Goal: Task Accomplishment & Management: Manage account settings

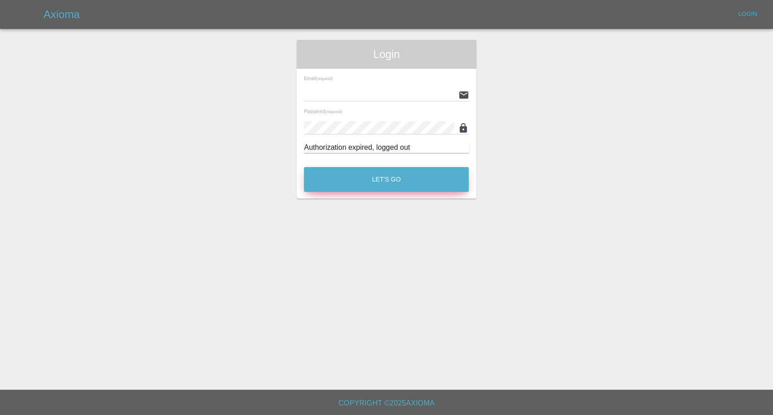
type input "afreen@axioma.co.uk"
click at [436, 172] on button "Let's Go" at bounding box center [386, 179] width 165 height 25
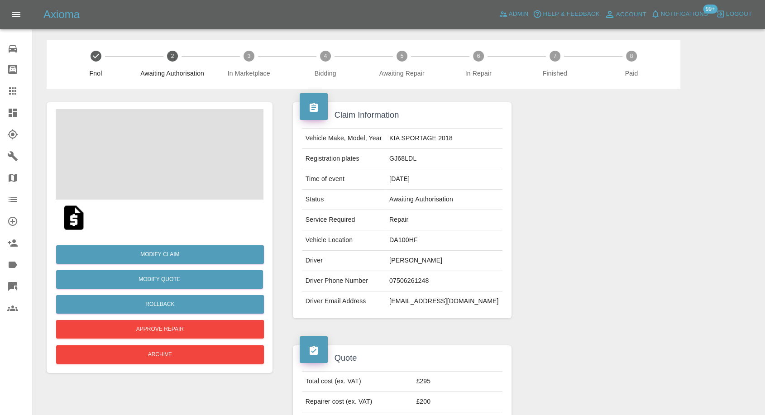
click at [415, 276] on td "07506261248" at bounding box center [444, 281] width 117 height 20
click at [345, 281] on td "Driver Phone Number" at bounding box center [344, 281] width 84 height 20
click at [420, 258] on td "Craig Kelman" at bounding box center [444, 261] width 117 height 20
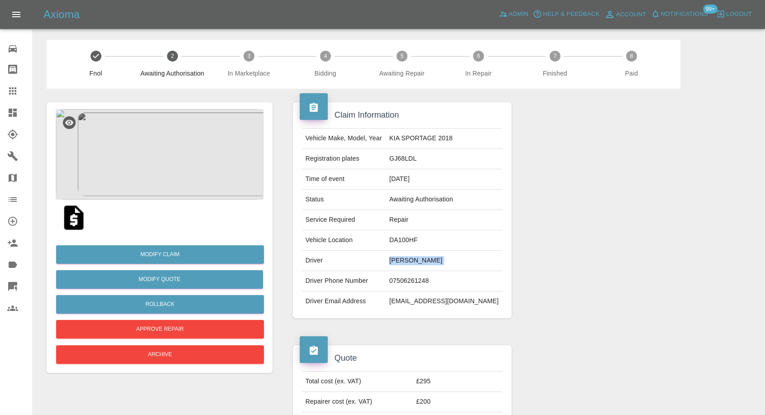
click at [420, 258] on td "Craig Kelman" at bounding box center [444, 261] width 117 height 20
copy td "Craig Kelman"
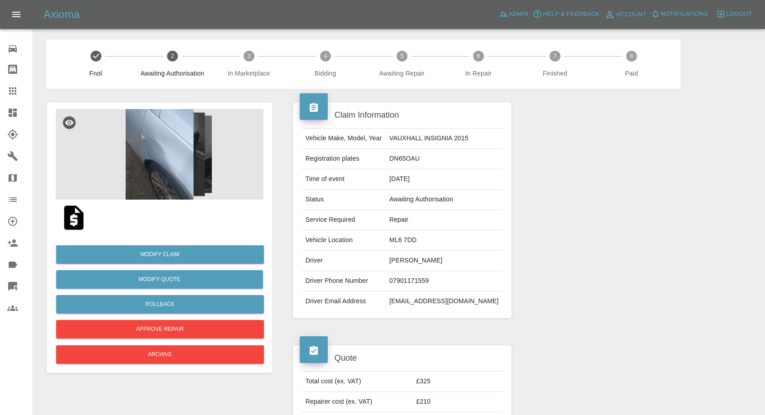
click at [426, 258] on td "Russell Watson" at bounding box center [444, 261] width 117 height 20
copy td "Russell Watson"
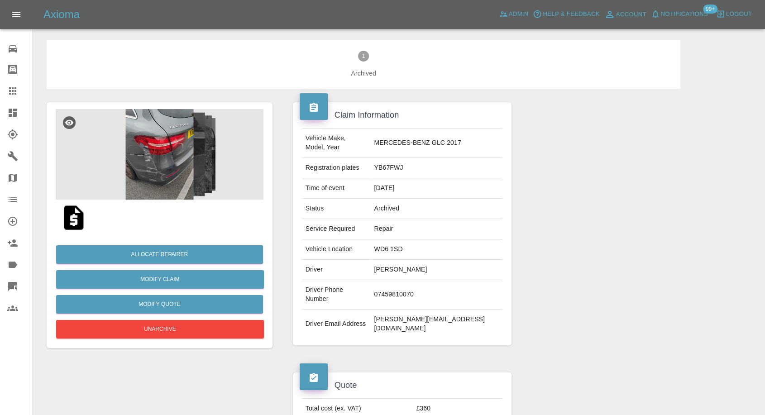
click at [416, 260] on td "Shashikiran Kotian" at bounding box center [436, 270] width 132 height 20
copy td "Shashikiran Kotian"
click at [605, 281] on div at bounding box center [634, 224] width 233 height 270
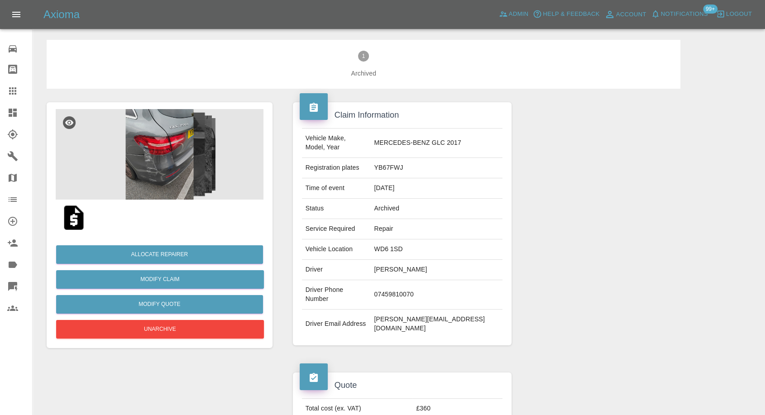
click at [409, 261] on td "Shashikiran Kotian" at bounding box center [436, 270] width 132 height 20
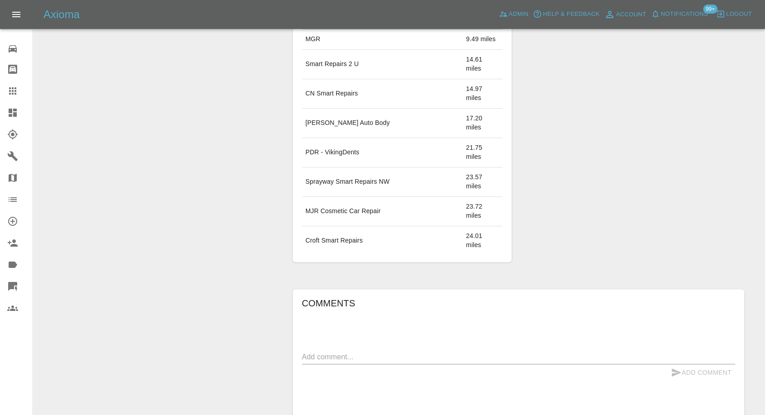
scroll to position [377, 0]
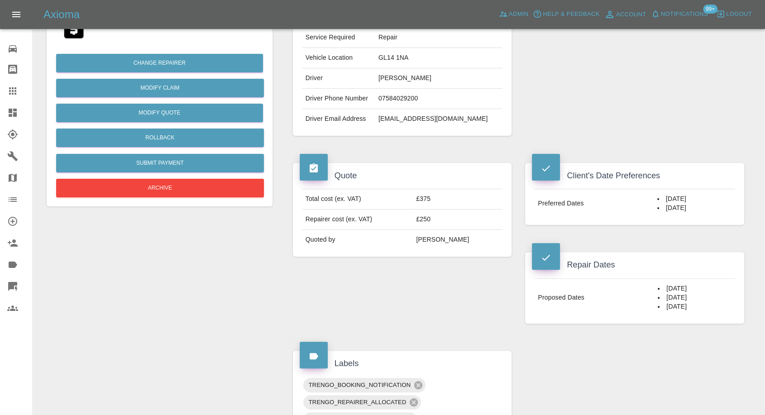
scroll to position [201, 0]
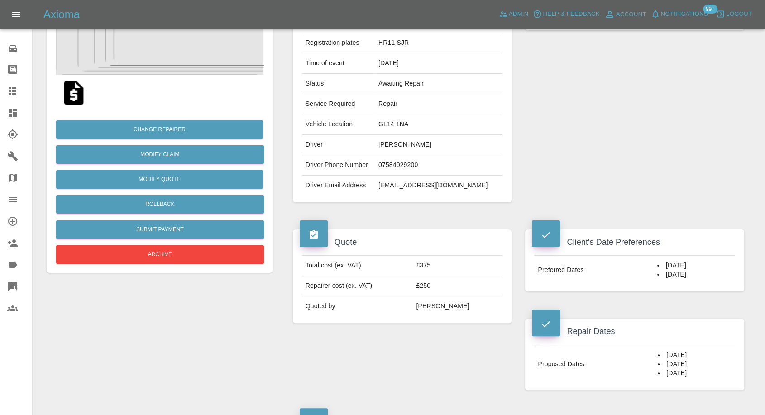
scroll to position [100, 0]
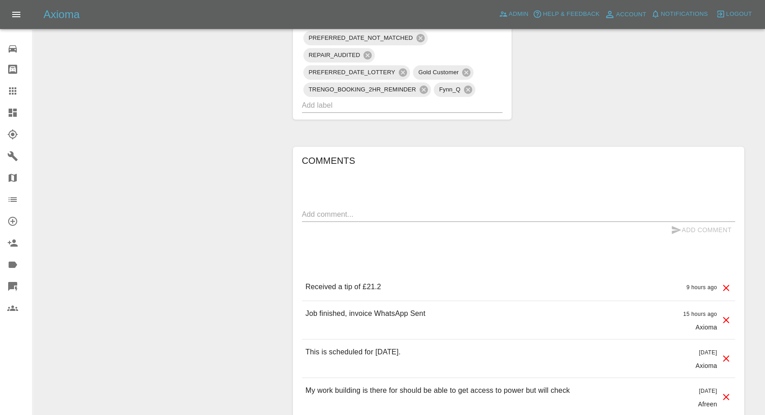
scroll to position [855, 0]
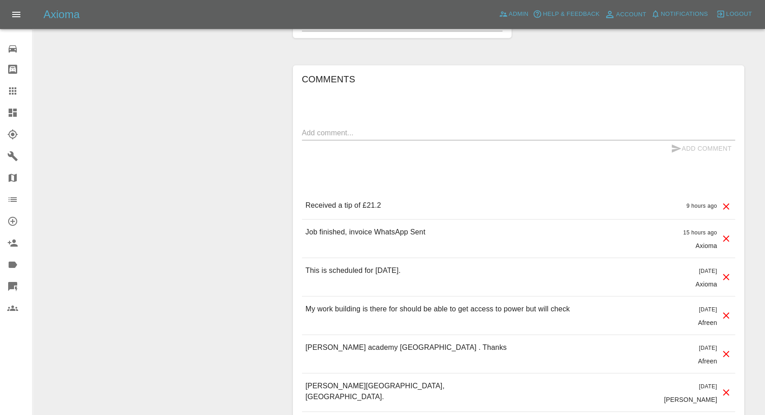
click at [375, 129] on textarea at bounding box center [518, 133] width 433 height 10
paste textarea "Unfortunately, the contrast is much more noticeable than expected — it now look…"
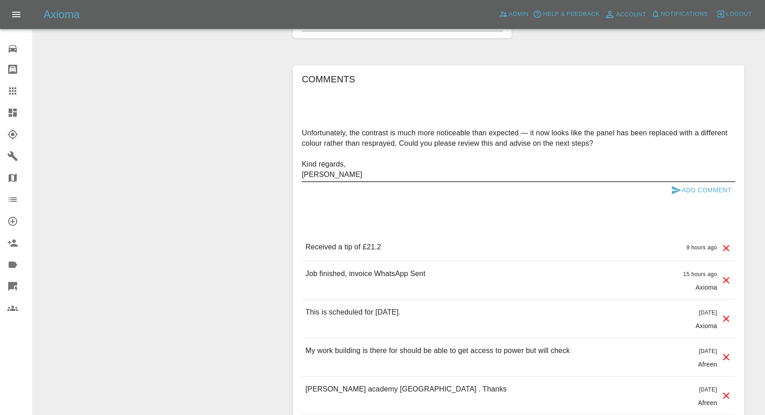
type textarea "Unfortunately, the contrast is much more noticeable than expected — it now look…"
click at [674, 189] on icon "submit" at bounding box center [676, 190] width 11 height 11
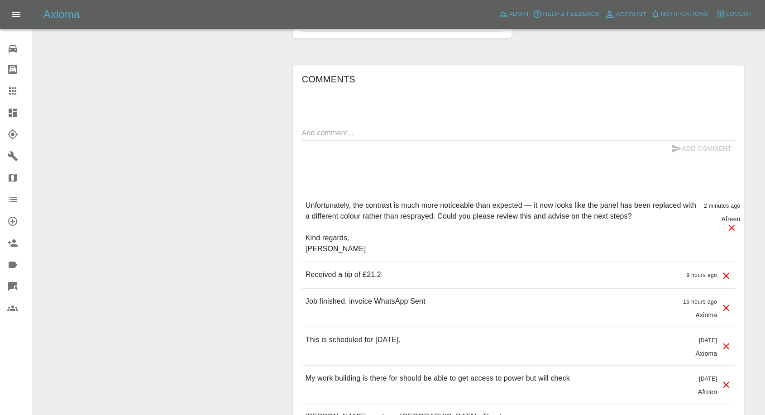
scroll to position [704, 0]
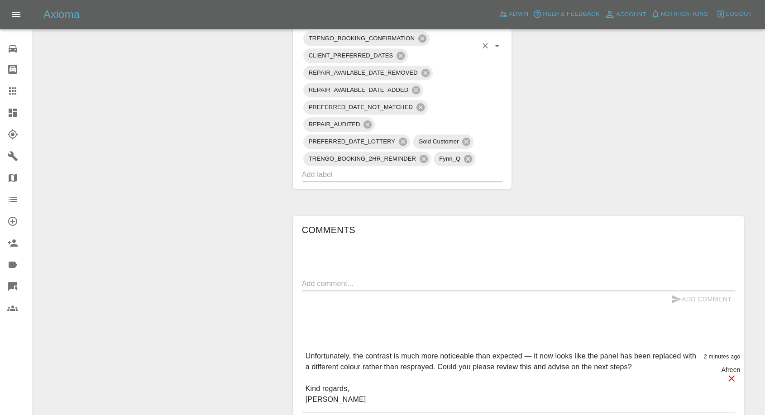
click at [351, 165] on div "TRENGO_BOOKING_2HR_REMINDER" at bounding box center [367, 159] width 128 height 14
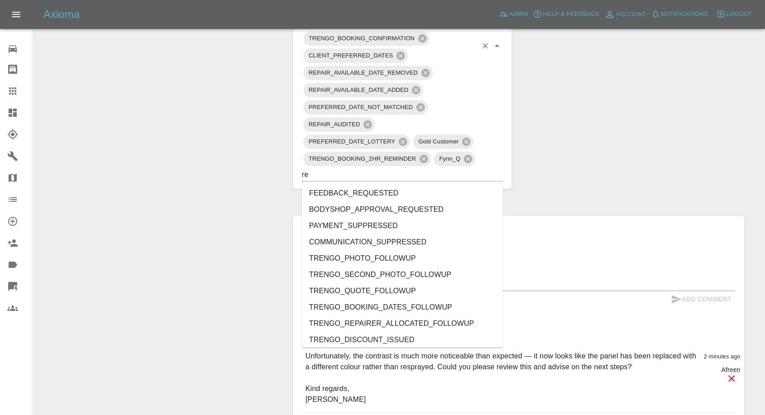
type input "rec"
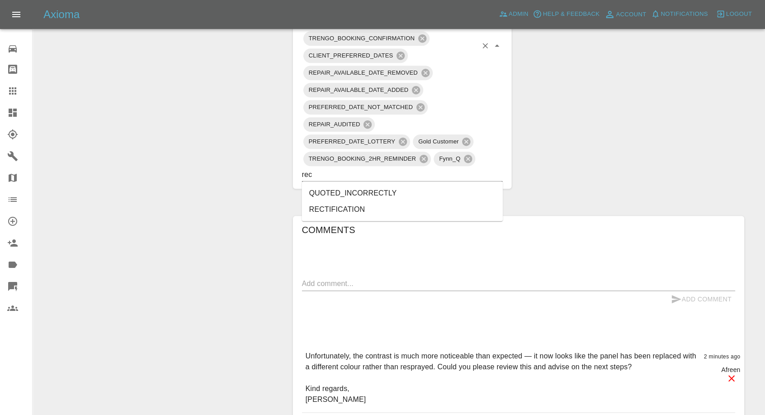
click at [343, 212] on li "RECTIFICATION" at bounding box center [402, 209] width 201 height 16
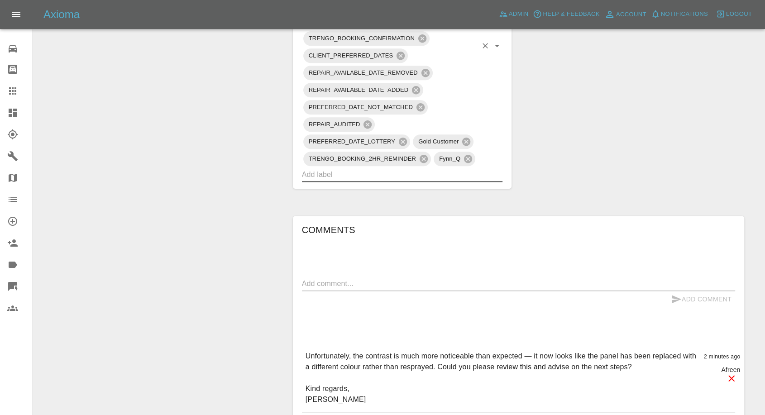
type input "d"
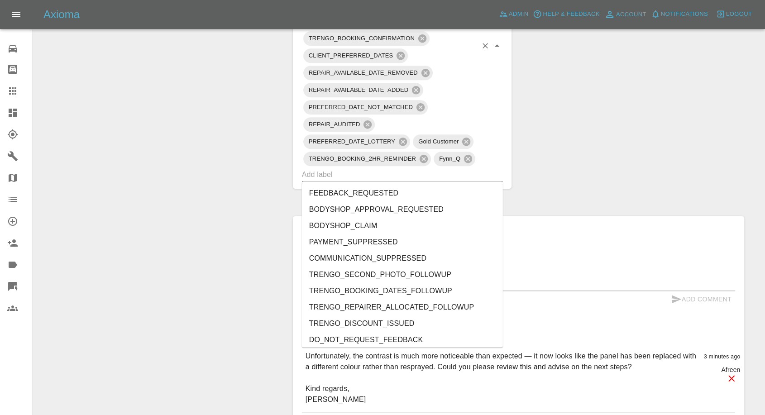
type input "o"
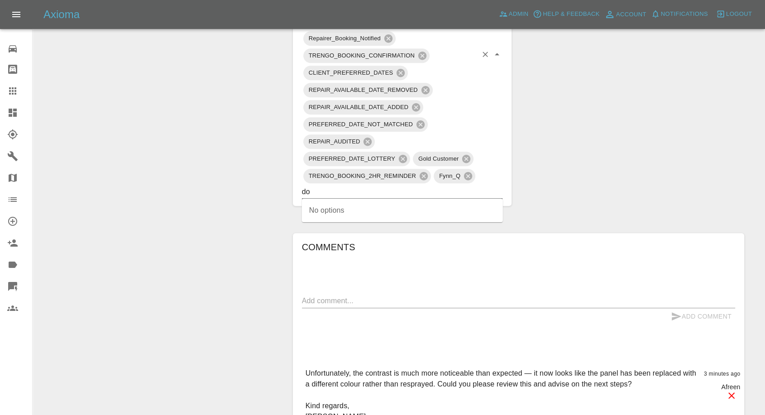
type input "do"
click at [344, 210] on li "DO_NOT_REQUEST_FEEDBACK" at bounding box center [402, 210] width 201 height 16
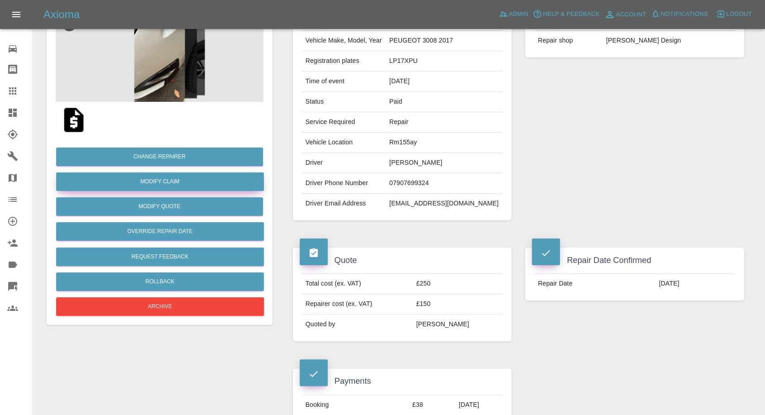
scroll to position [50, 0]
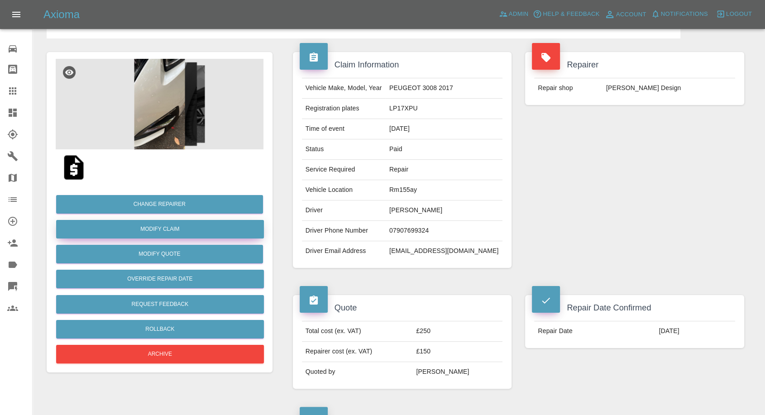
click at [163, 230] on link "Modify Claim" at bounding box center [160, 229] width 208 height 19
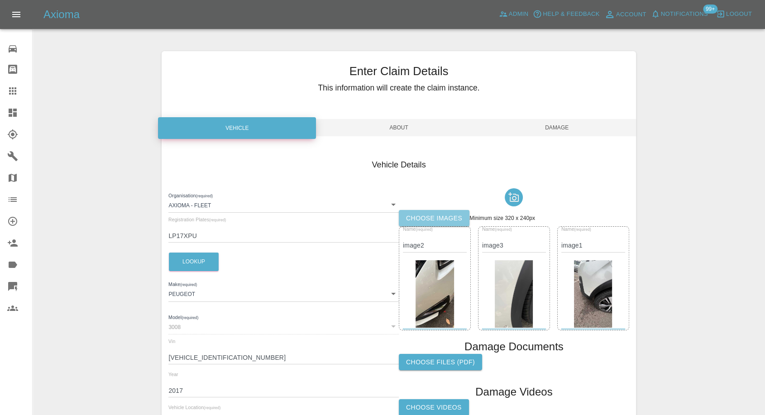
click at [421, 221] on label "Choose images" at bounding box center [434, 218] width 71 height 17
click at [0, 0] on input "Choose images" at bounding box center [0, 0] width 0 height 0
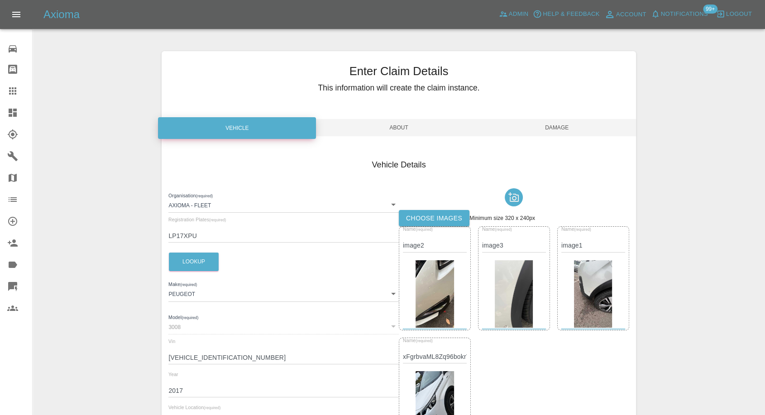
click at [565, 133] on span "Damage" at bounding box center [557, 127] width 158 height 17
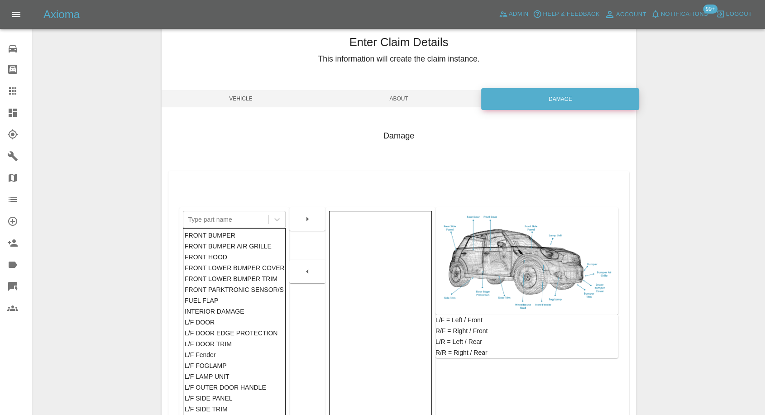
scroll to position [145, 0]
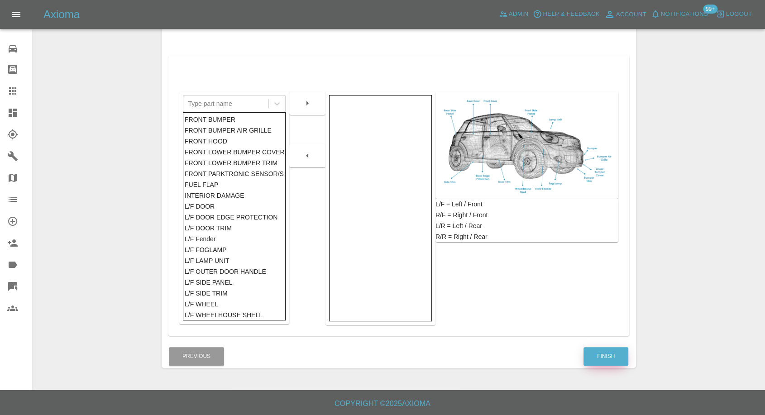
click at [602, 361] on button "Finish" at bounding box center [605, 356] width 45 height 19
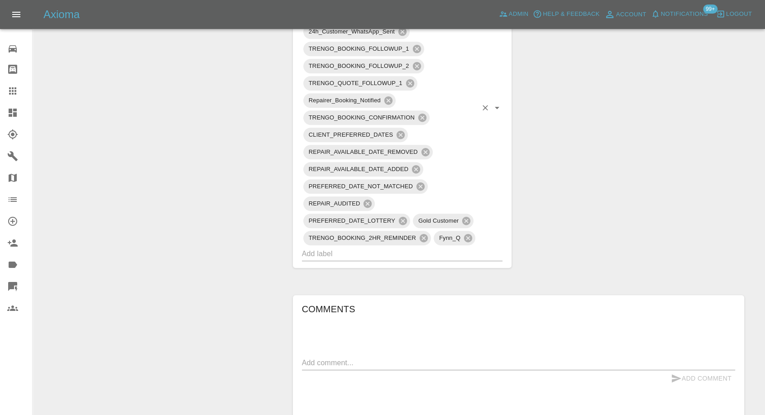
scroll to position [704, 0]
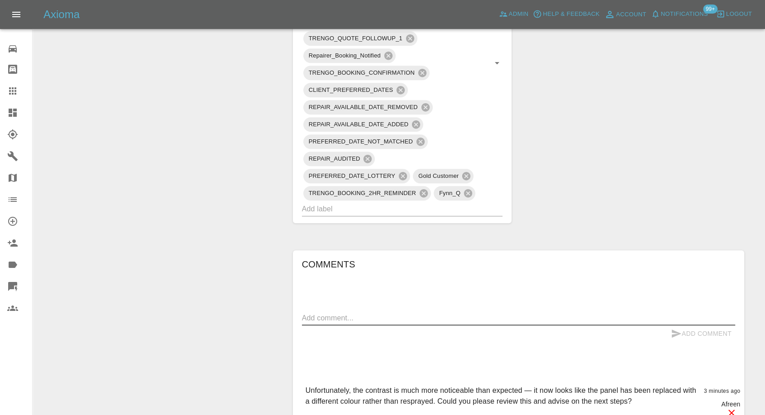
click at [391, 319] on textarea at bounding box center [518, 318] width 433 height 10
type textarea "Image added"
click at [674, 333] on icon "submit" at bounding box center [676, 333] width 11 height 11
